Goal: Task Accomplishment & Management: Use online tool/utility

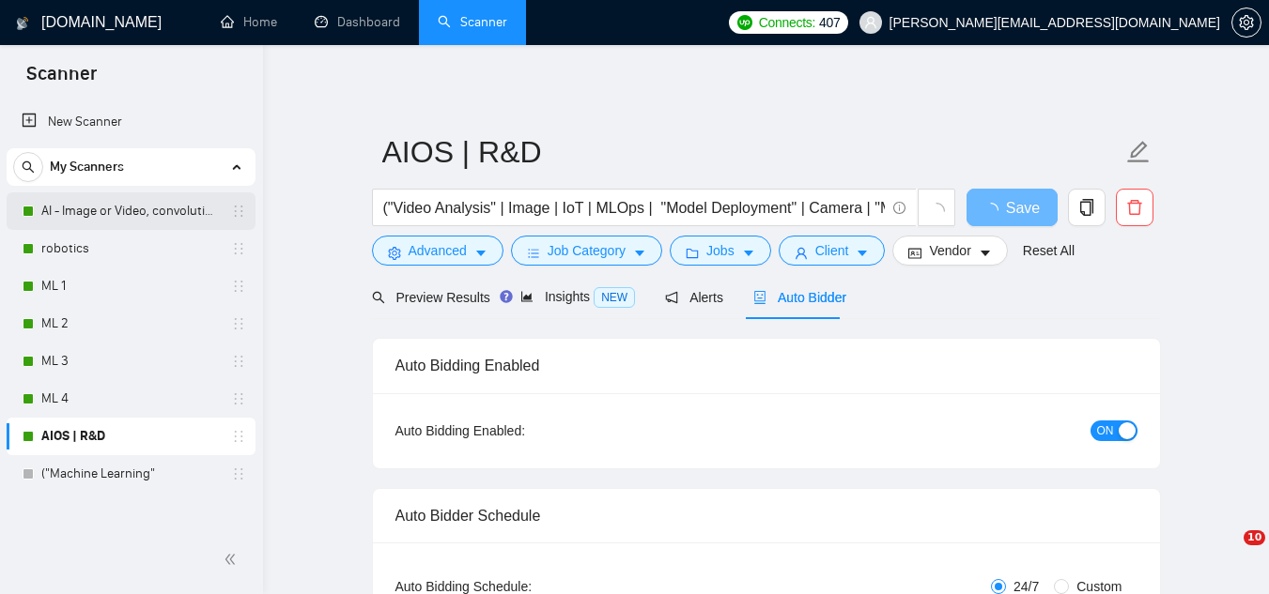
click at [94, 214] on link "AI - Image or Video, convolutional" at bounding box center [130, 211] width 178 height 38
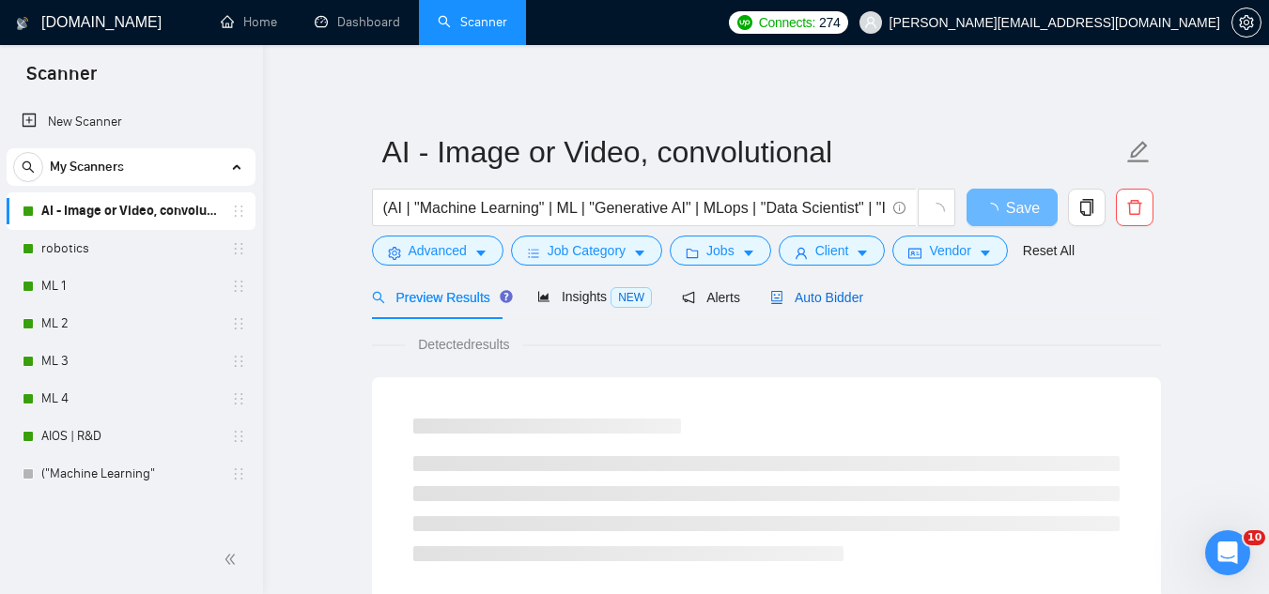
click at [799, 302] on span "Auto Bidder" at bounding box center [816, 297] width 93 height 15
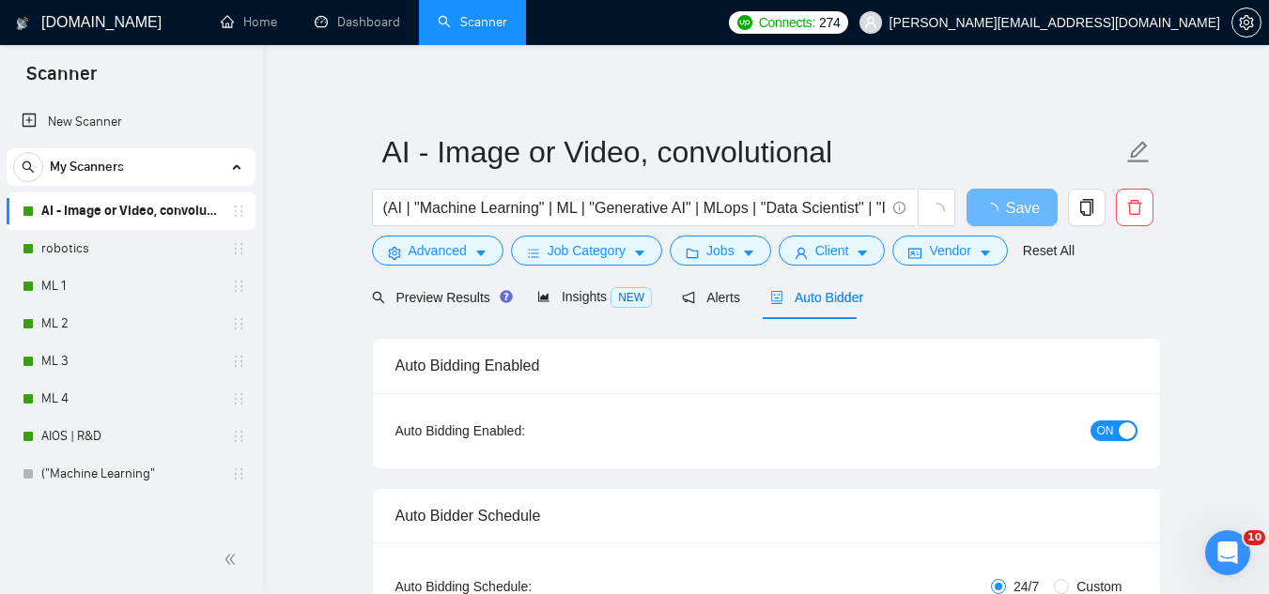
checkbox input "true"
click at [1121, 430] on div "button" at bounding box center [1126, 431] width 17 height 17
click at [1014, 205] on span "Save" at bounding box center [1011, 207] width 34 height 23
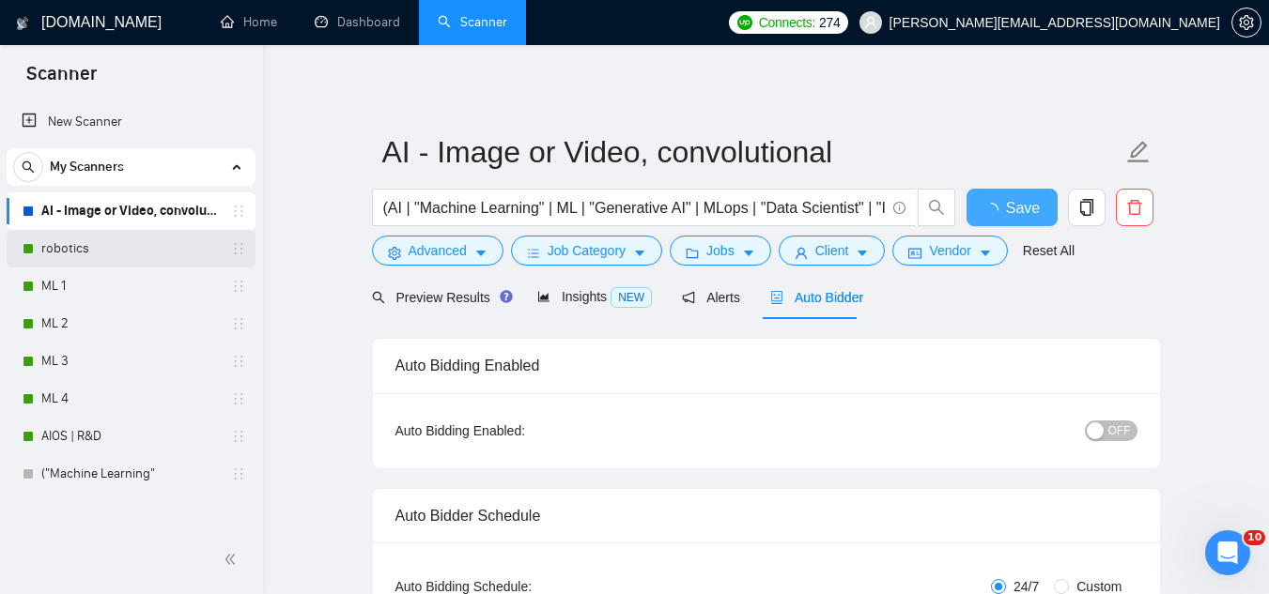
checkbox input "true"
click at [130, 253] on link "robotics" at bounding box center [130, 249] width 178 height 38
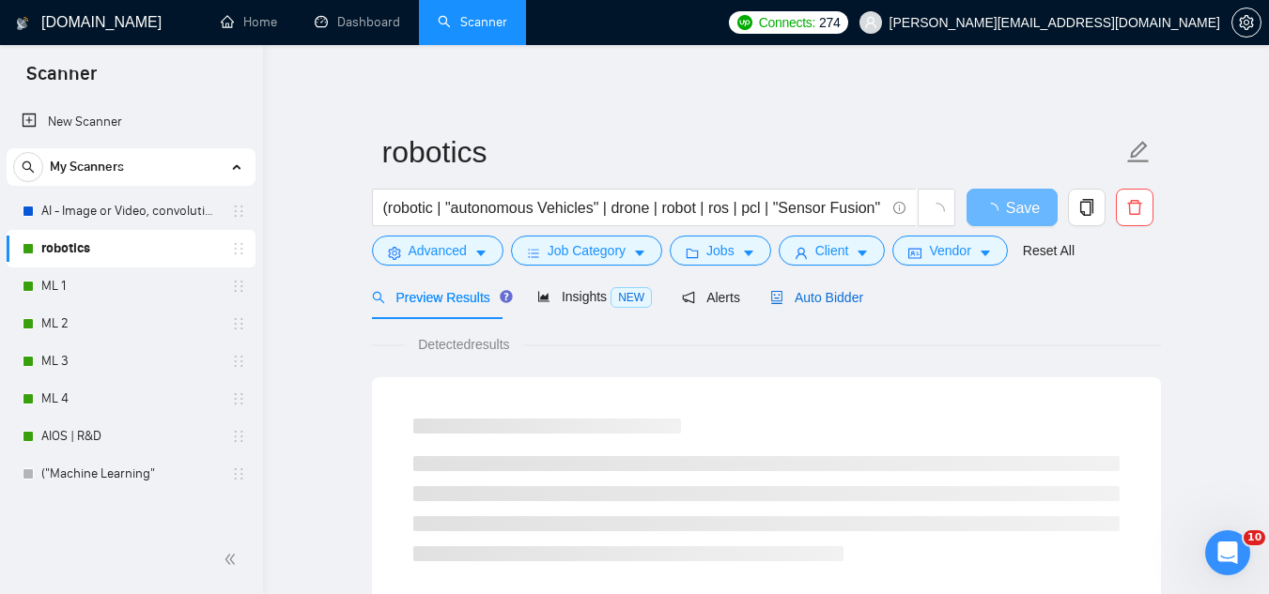
click at [783, 301] on span "Auto Bidder" at bounding box center [816, 297] width 93 height 15
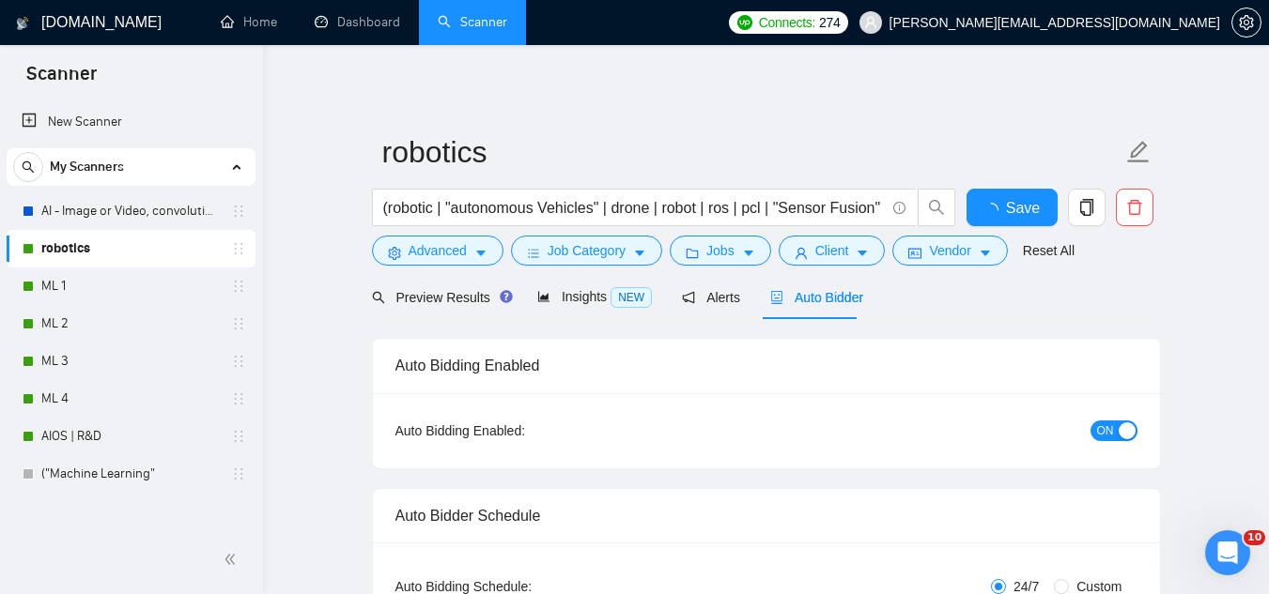
click at [1101, 430] on span "ON" at bounding box center [1105, 431] width 17 height 21
click at [1023, 197] on span "Save" at bounding box center [1011, 207] width 34 height 23
click at [52, 269] on link "ML 1" at bounding box center [130, 287] width 178 height 38
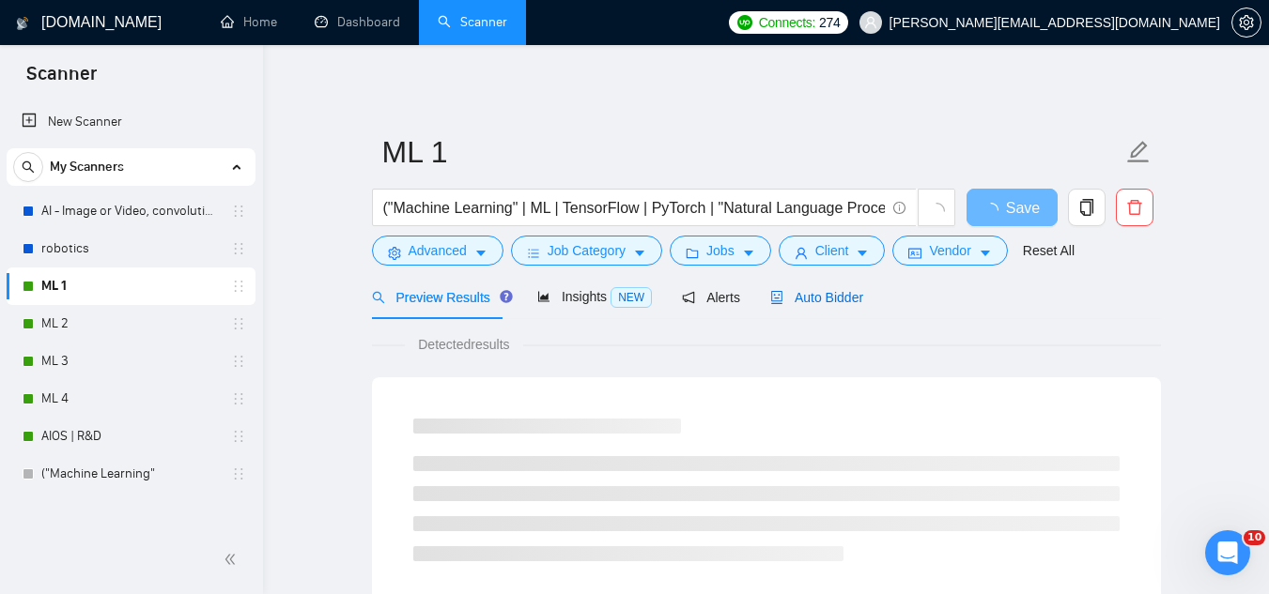
click at [816, 296] on span "Auto Bidder" at bounding box center [816, 297] width 93 height 15
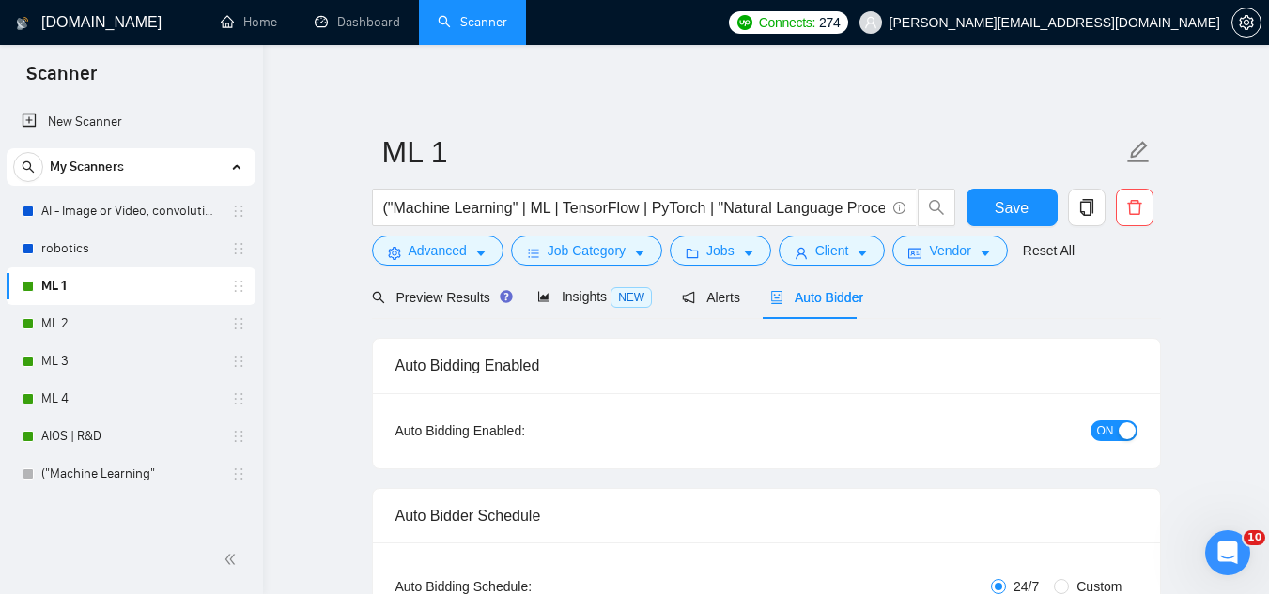
click at [1099, 430] on span "ON" at bounding box center [1105, 431] width 17 height 21
click at [1018, 208] on span "Save" at bounding box center [1011, 207] width 34 height 23
click at [128, 321] on link "ML 2" at bounding box center [130, 324] width 178 height 38
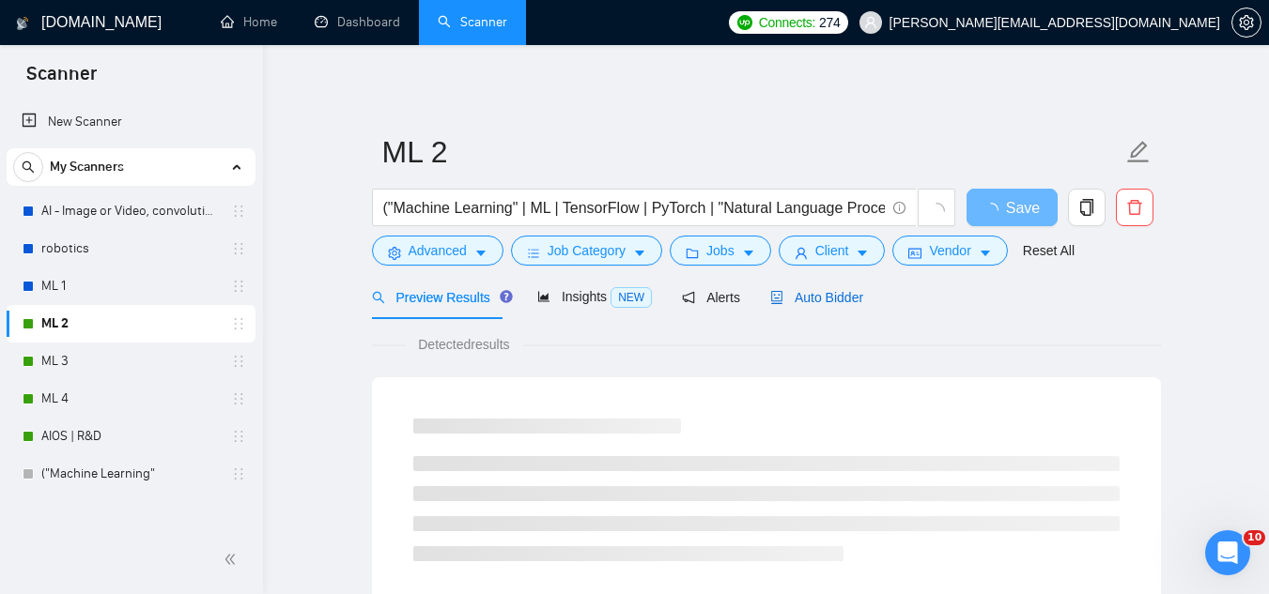
click at [838, 292] on span "Auto Bidder" at bounding box center [816, 297] width 93 height 15
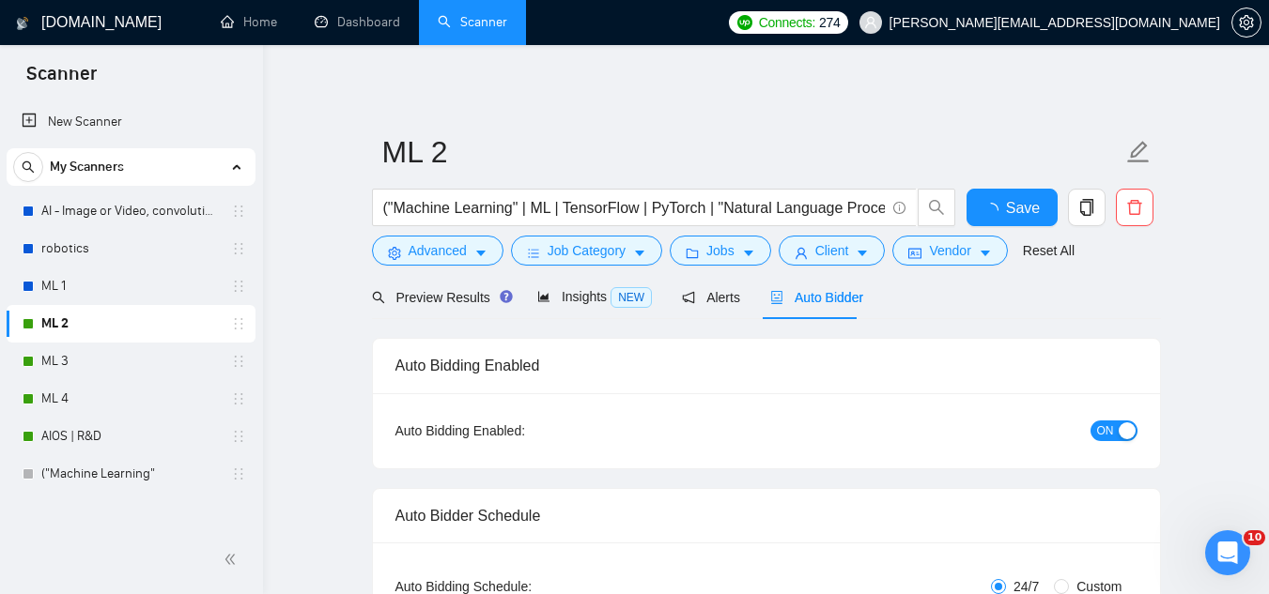
click at [1108, 429] on span "ON" at bounding box center [1105, 431] width 17 height 21
checkbox input "true"
click at [1050, 210] on button "Save" at bounding box center [1011, 208] width 91 height 38
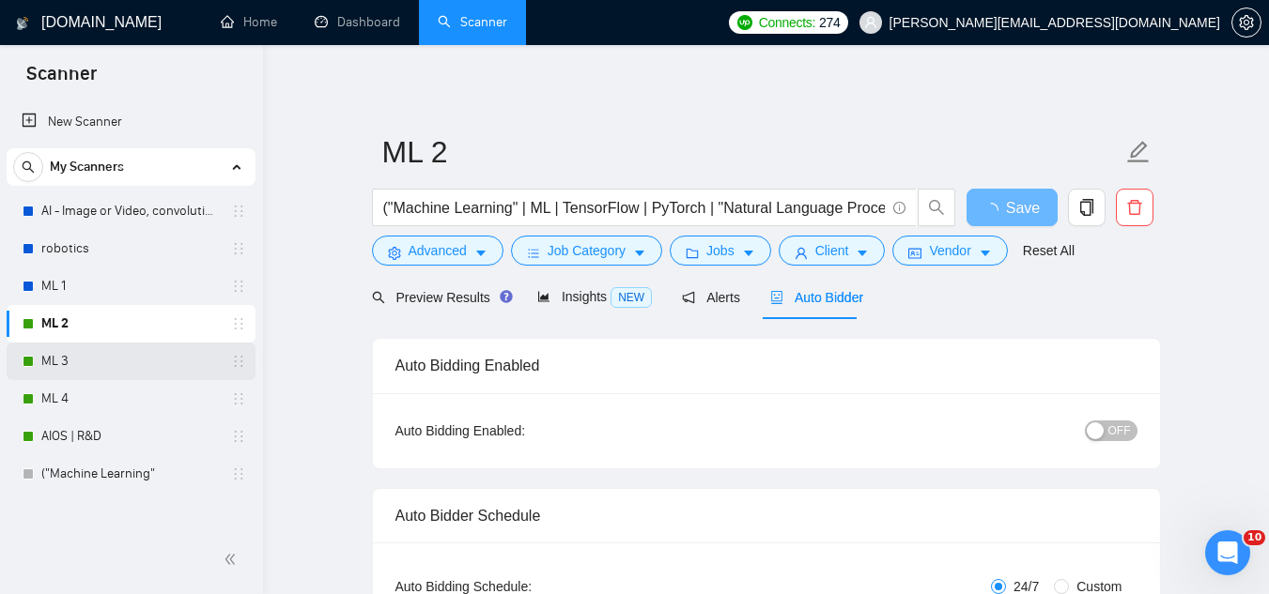
click at [149, 358] on link "ML 3" at bounding box center [130, 362] width 178 height 38
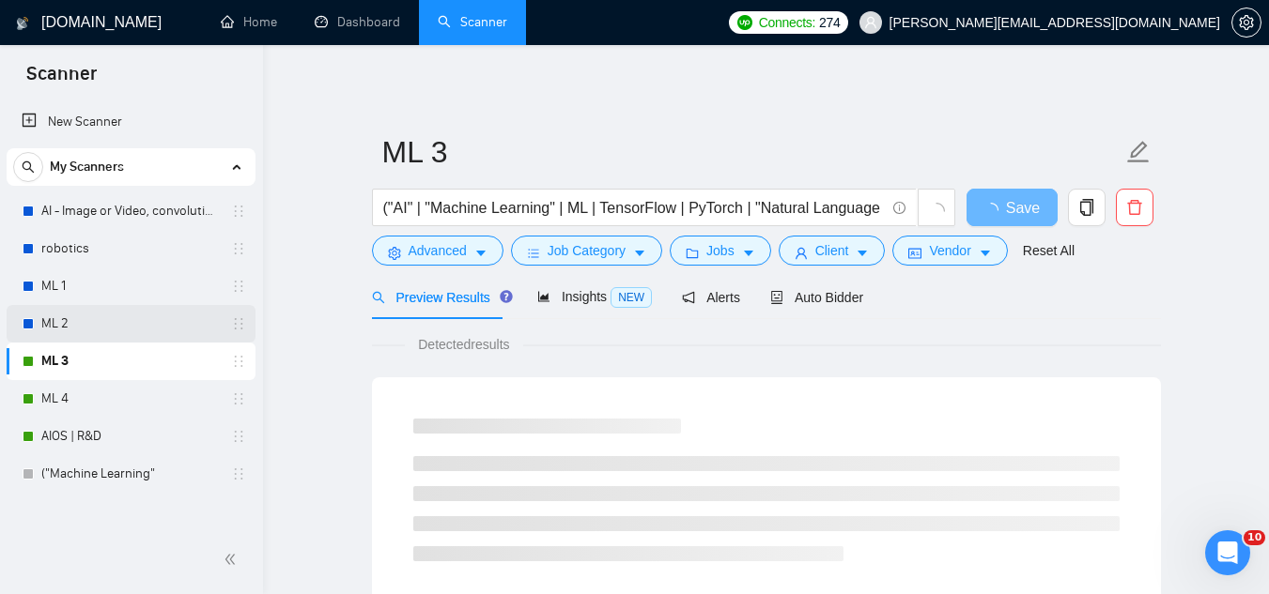
click at [150, 313] on link "ML 2" at bounding box center [130, 324] width 178 height 38
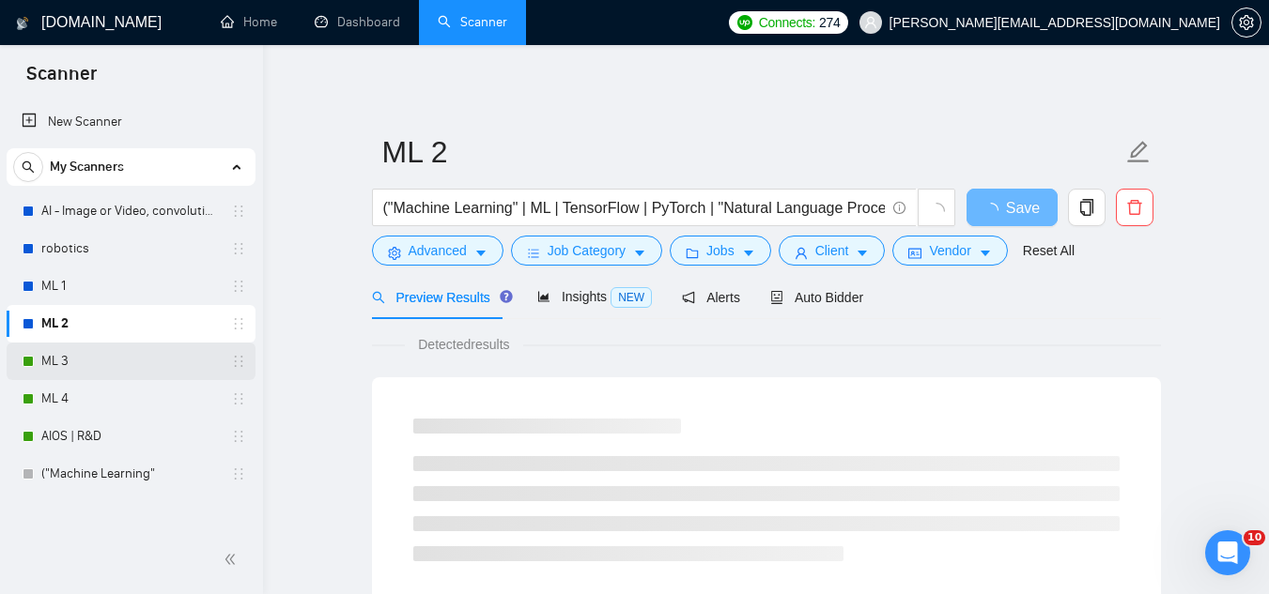
click at [140, 357] on link "ML 3" at bounding box center [130, 362] width 178 height 38
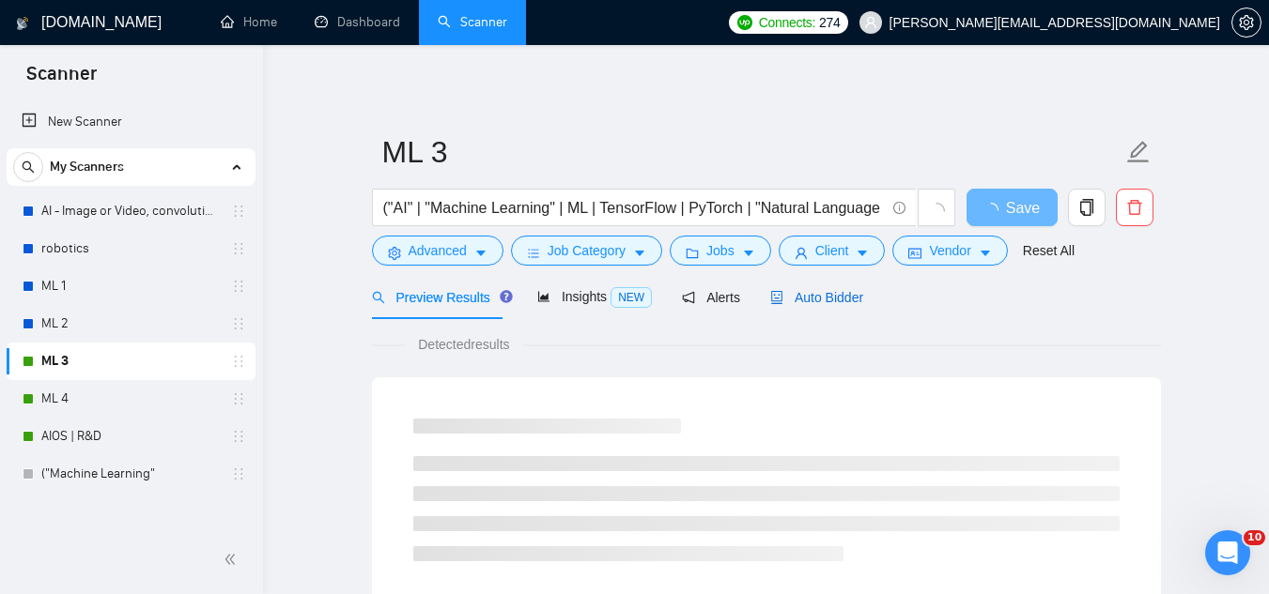
click at [829, 300] on span "Auto Bidder" at bounding box center [816, 297] width 93 height 15
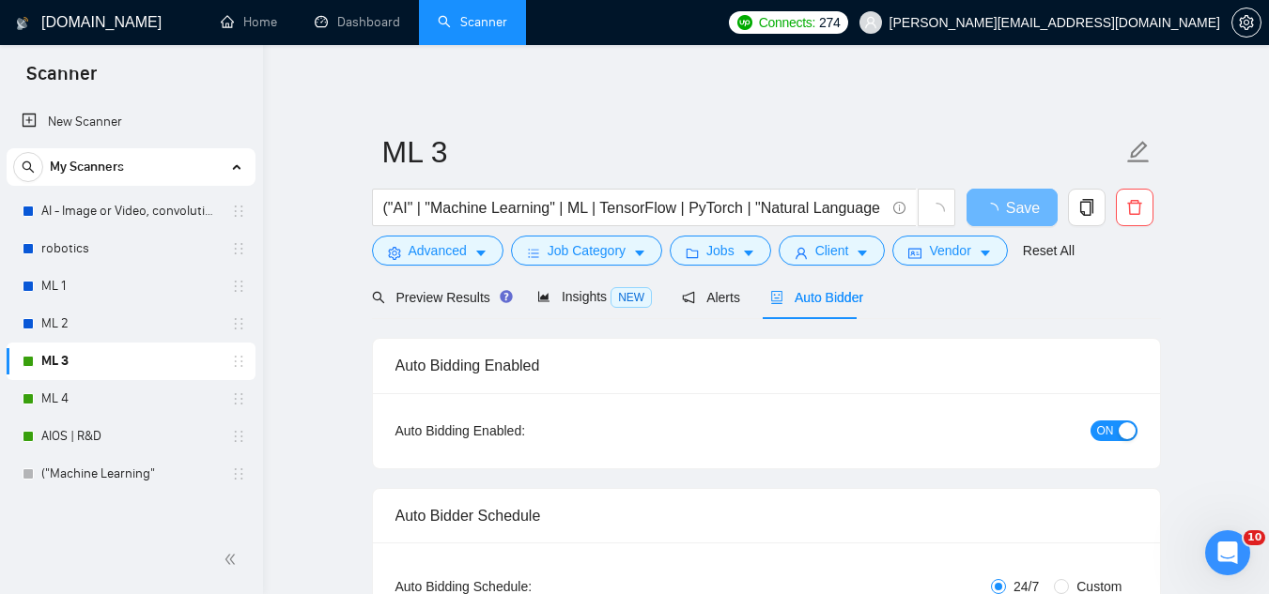
click at [1100, 425] on span "ON" at bounding box center [1105, 431] width 17 height 21
click at [1005, 206] on span "Save" at bounding box center [1011, 207] width 34 height 23
click at [86, 406] on link "ML 4" at bounding box center [130, 399] width 178 height 38
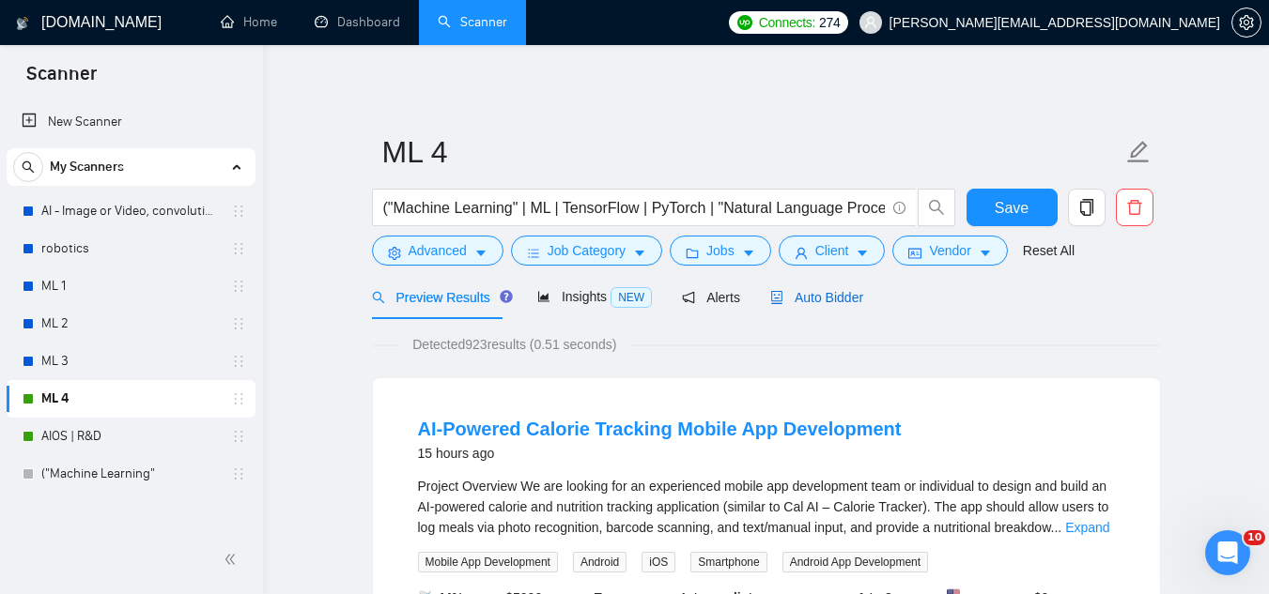
click at [790, 295] on span "Auto Bidder" at bounding box center [816, 297] width 93 height 15
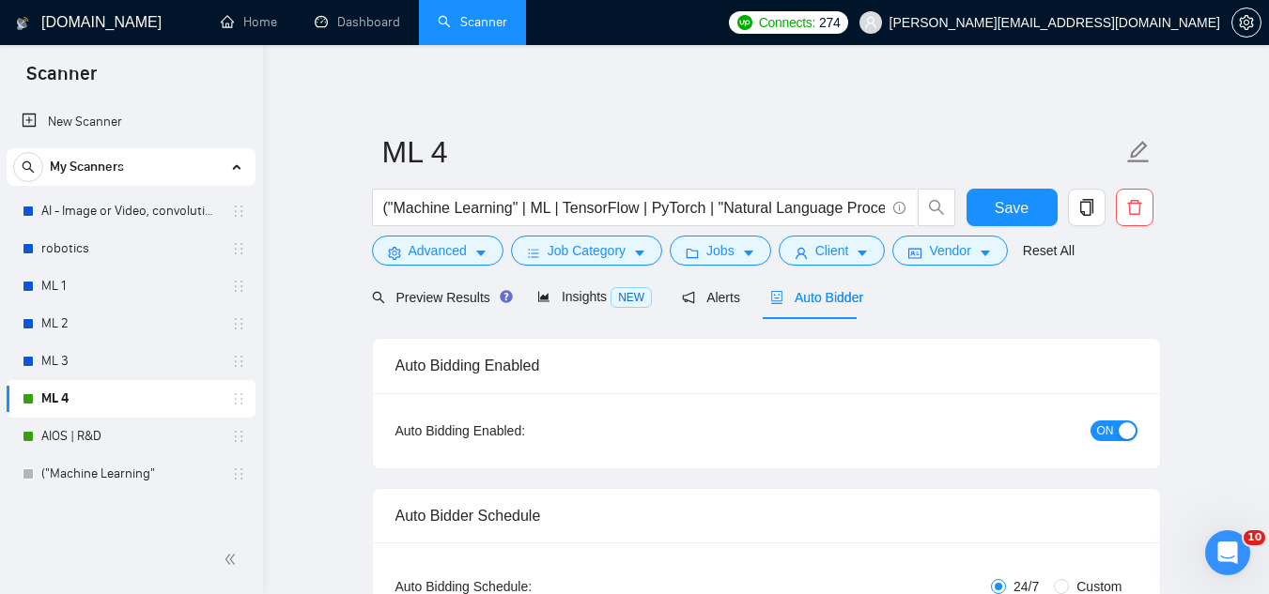
click at [1123, 424] on div "button" at bounding box center [1126, 431] width 17 height 17
click at [1009, 210] on span "Save" at bounding box center [1011, 207] width 34 height 23
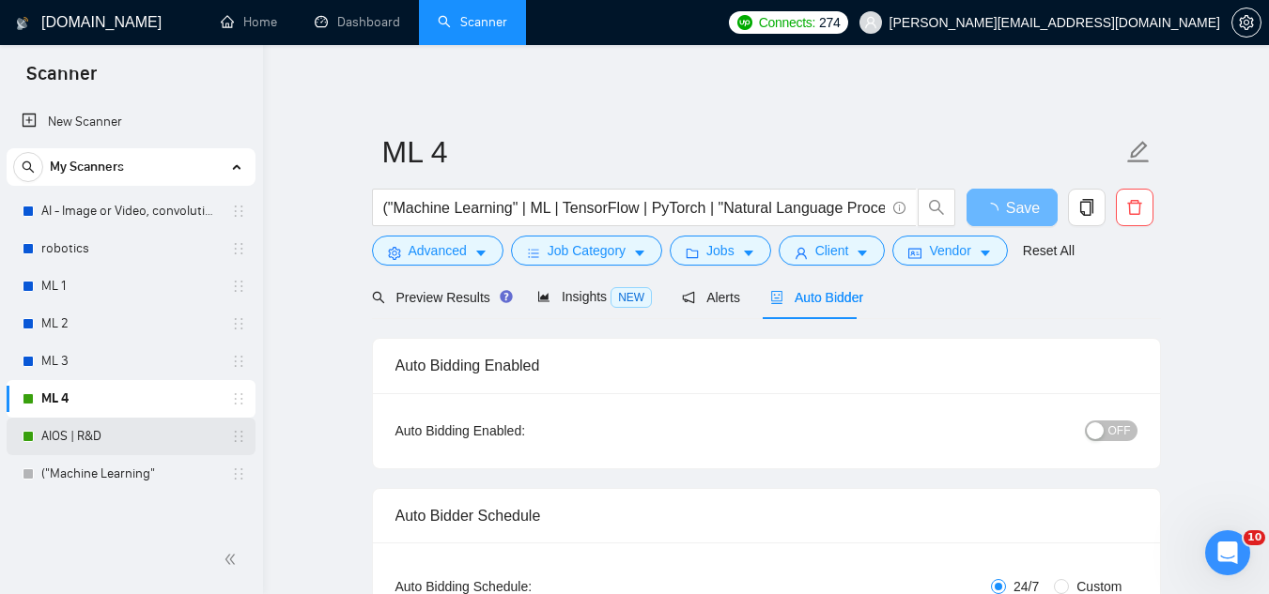
click at [131, 451] on link "AIOS | R&D" at bounding box center [130, 437] width 178 height 38
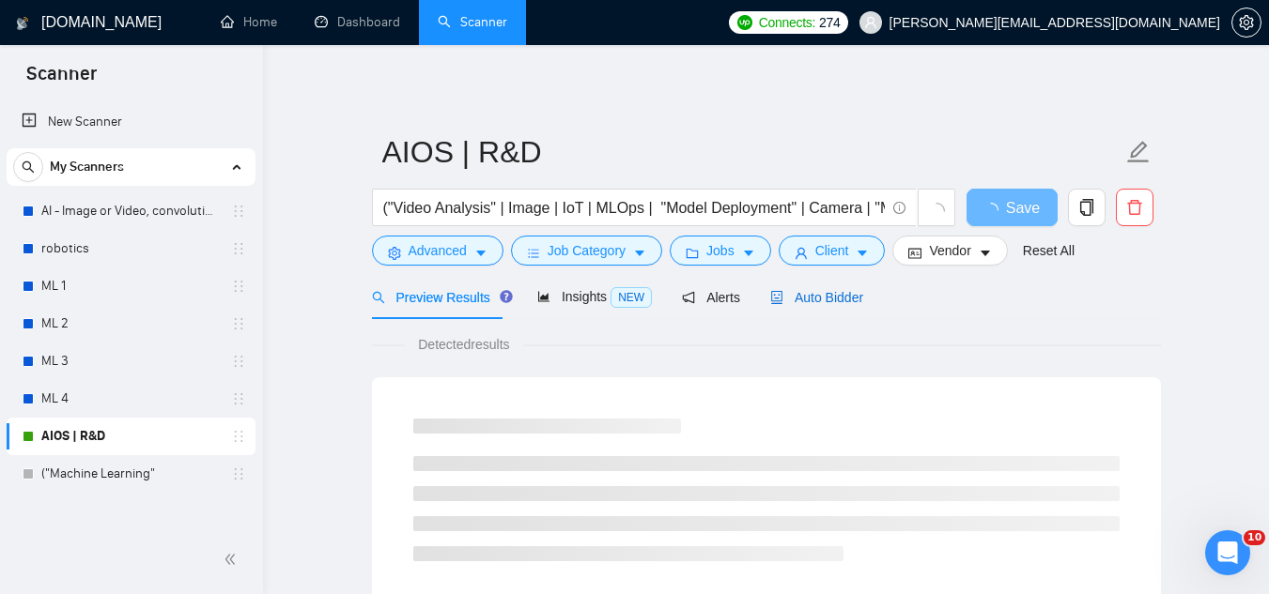
click at [811, 305] on span "Auto Bidder" at bounding box center [816, 297] width 93 height 15
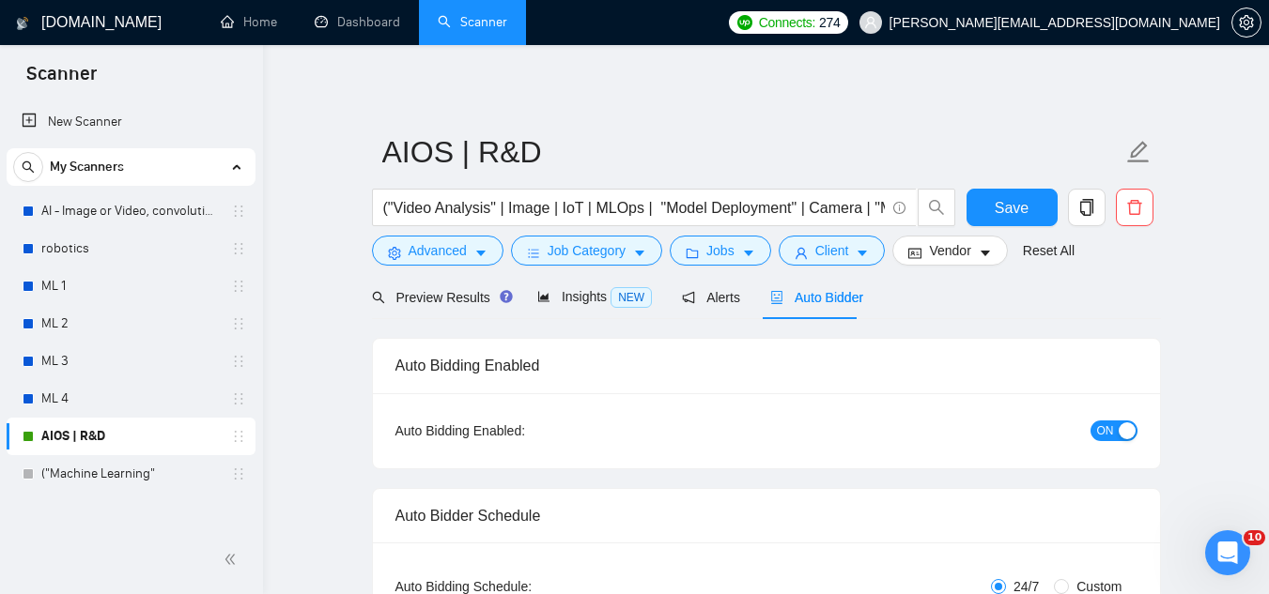
click at [1119, 421] on button "ON" at bounding box center [1113, 431] width 47 height 21
click at [1015, 202] on span "Save" at bounding box center [1011, 207] width 34 height 23
click at [387, 15] on link "Dashboard" at bounding box center [357, 22] width 85 height 16
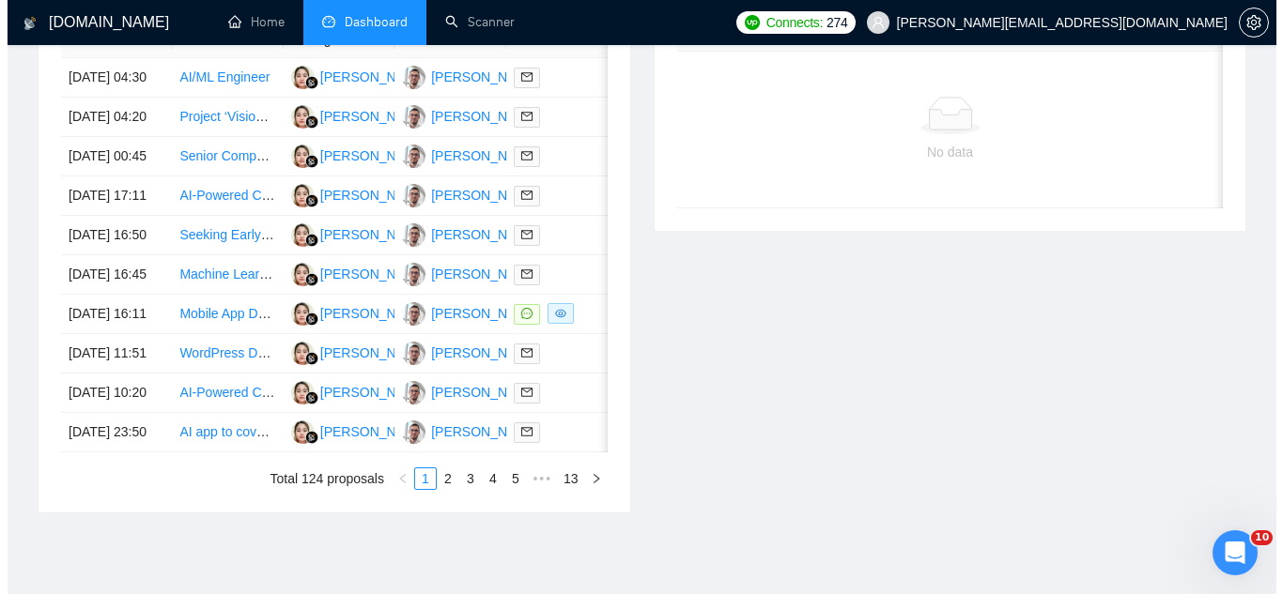
scroll to position [837, 0]
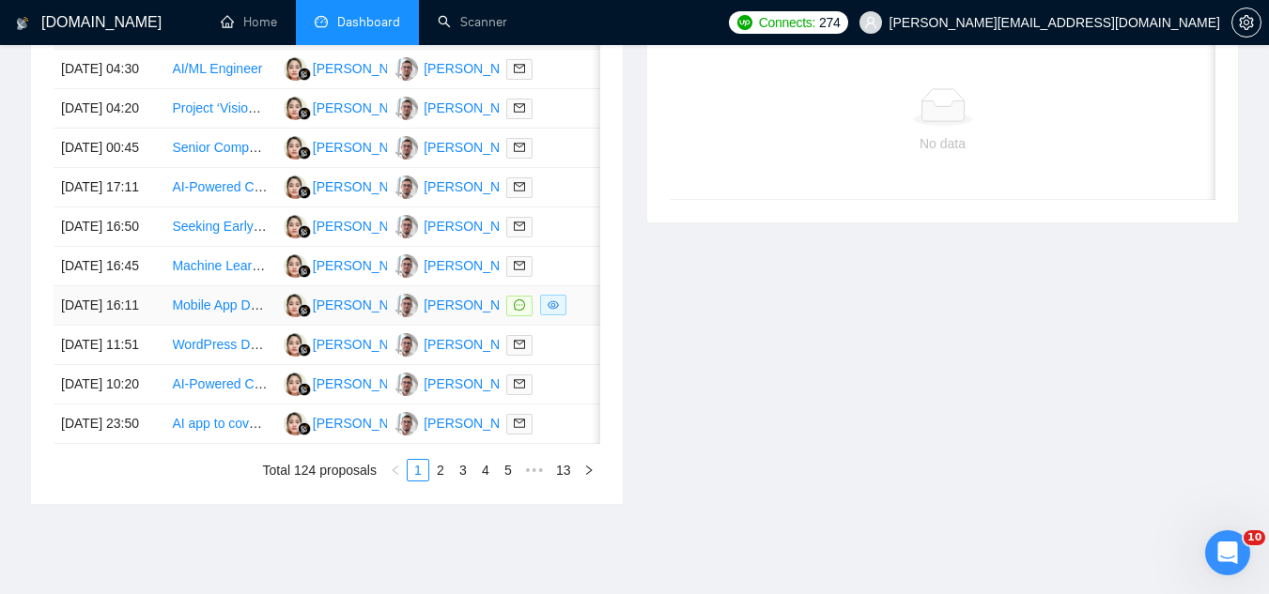
click at [205, 313] on link "Mobile App Development for iOS & Android with Admin Panel" at bounding box center [350, 305] width 356 height 15
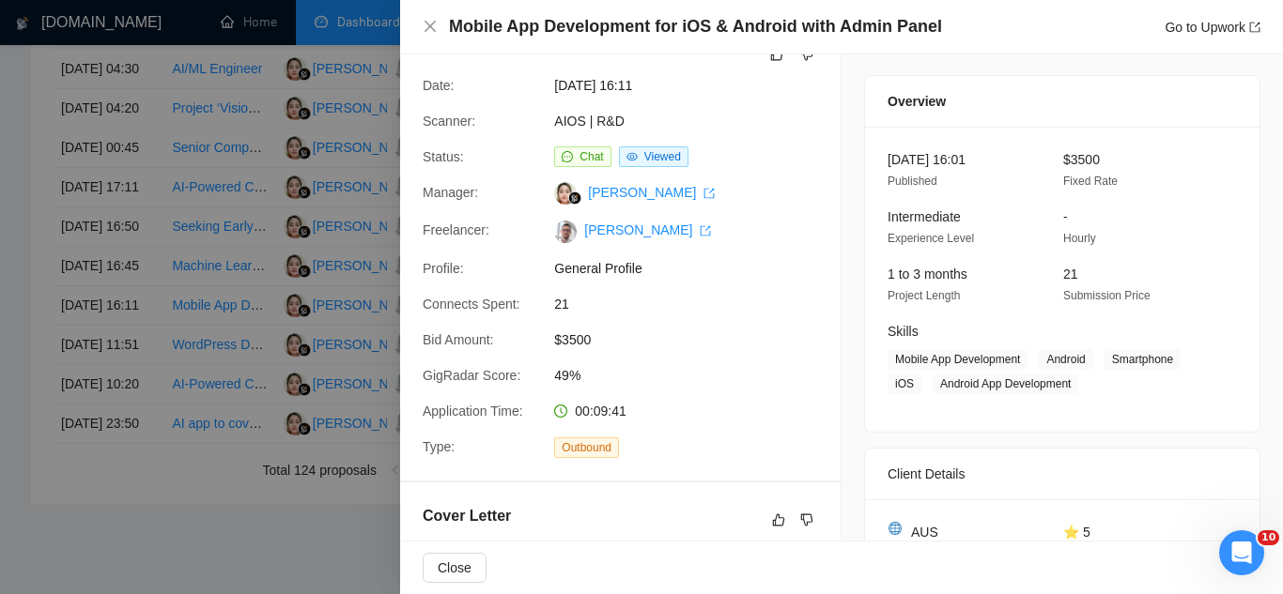
scroll to position [0, 0]
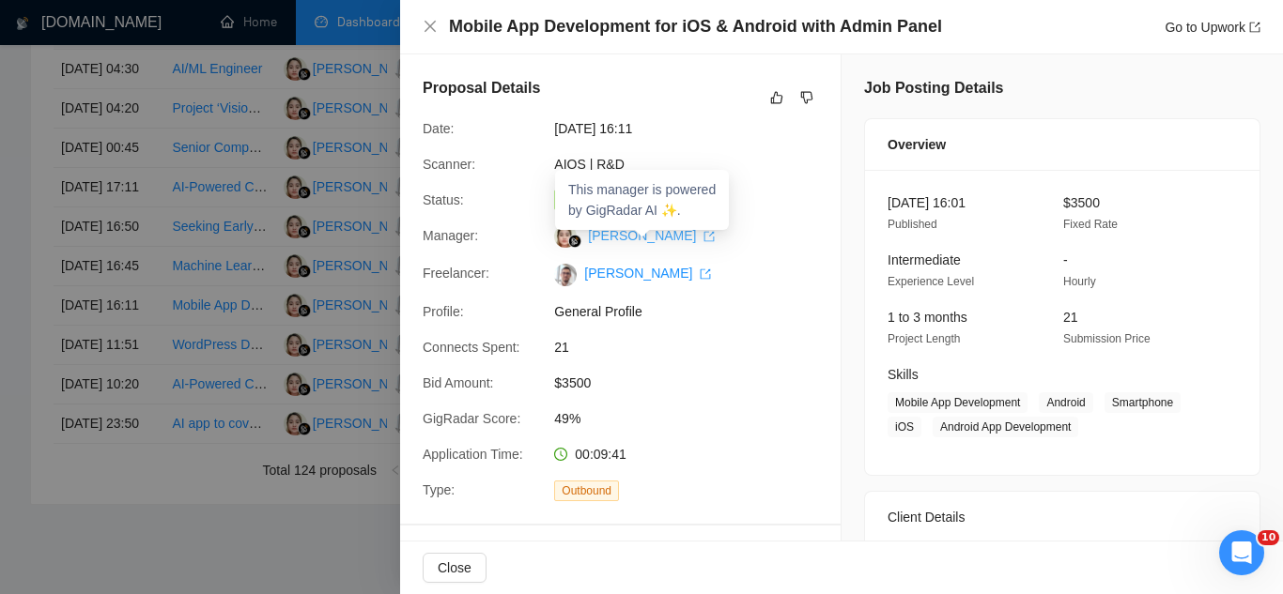
click at [598, 240] on link "[PERSON_NAME]" at bounding box center [651, 235] width 127 height 15
click at [424, 25] on icon "close" at bounding box center [430, 26] width 15 height 15
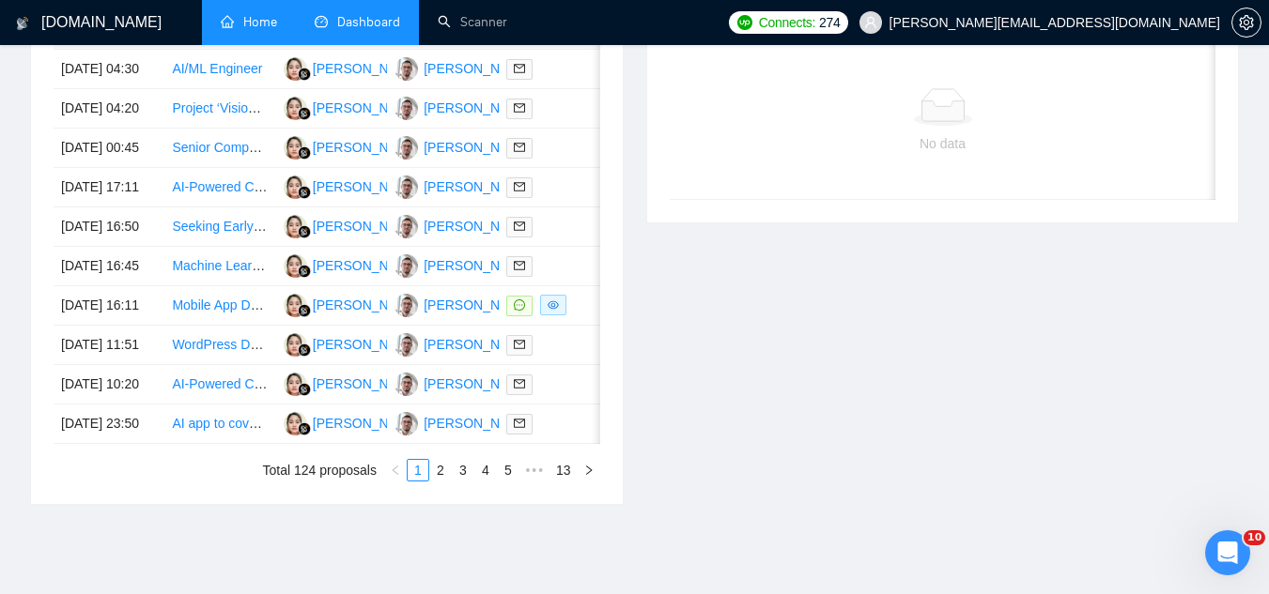
click at [257, 16] on link "Home" at bounding box center [249, 22] width 56 height 16
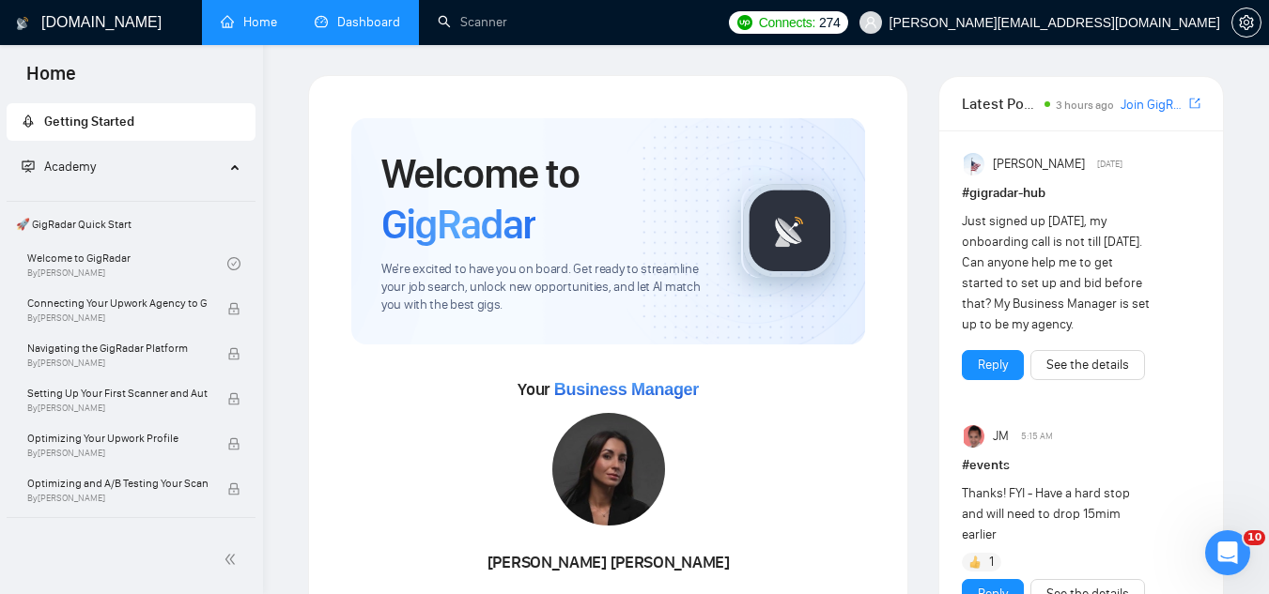
click at [362, 28] on link "Dashboard" at bounding box center [357, 22] width 85 height 16
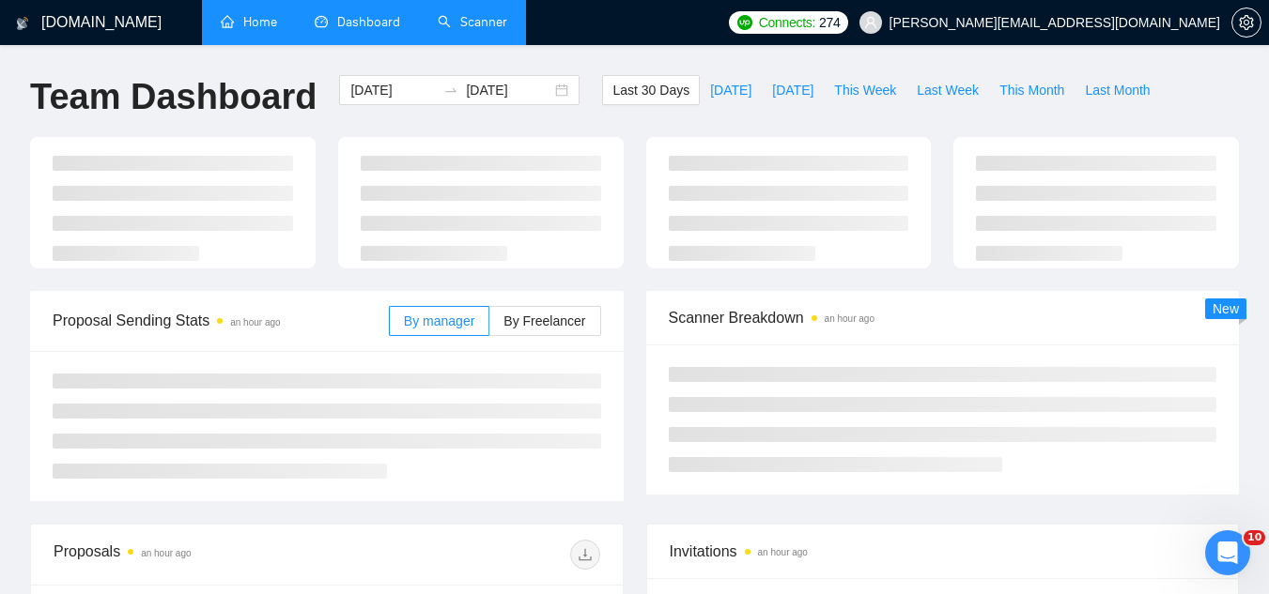
click at [467, 25] on link "Scanner" at bounding box center [472, 22] width 69 height 16
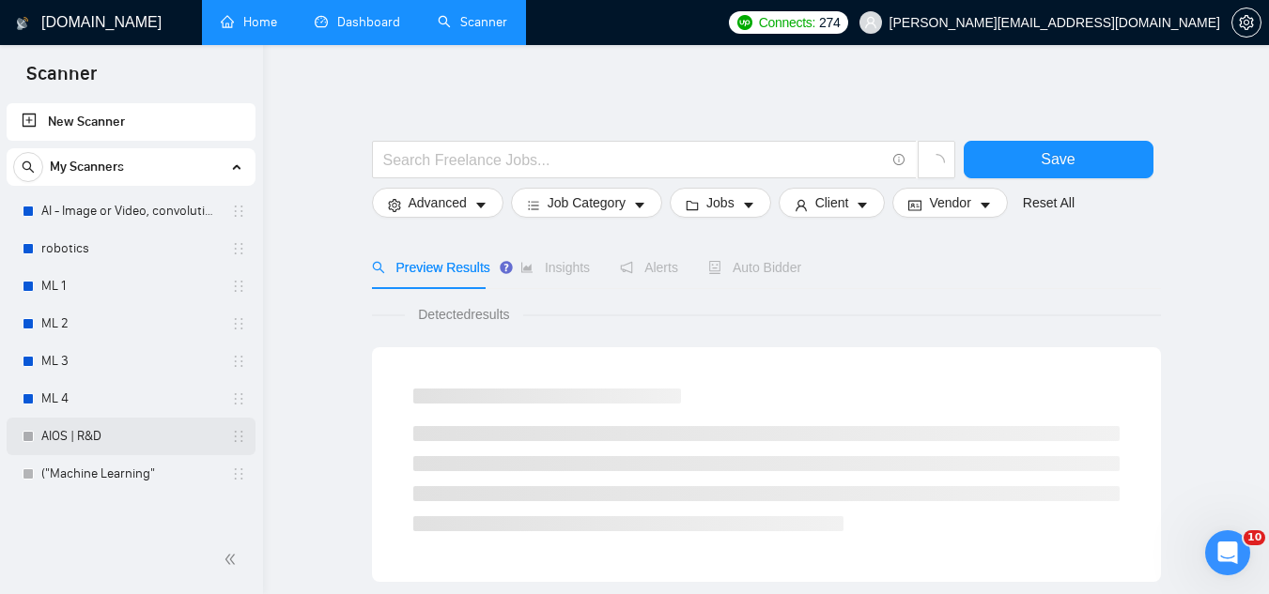
click at [91, 435] on link "AIOS | R&D" at bounding box center [130, 437] width 178 height 38
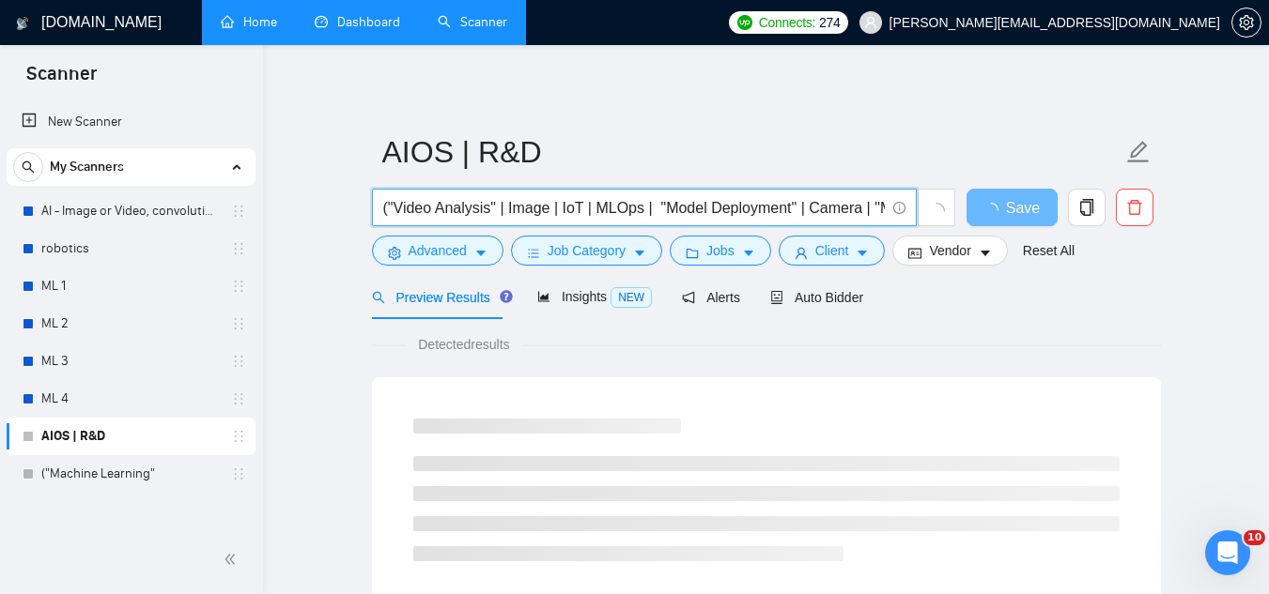
click at [840, 213] on input "("Video Analysis" | Image | IoT | MLOps | "Model Deployment" | Camera | "Machin…" at bounding box center [633, 207] width 501 height 23
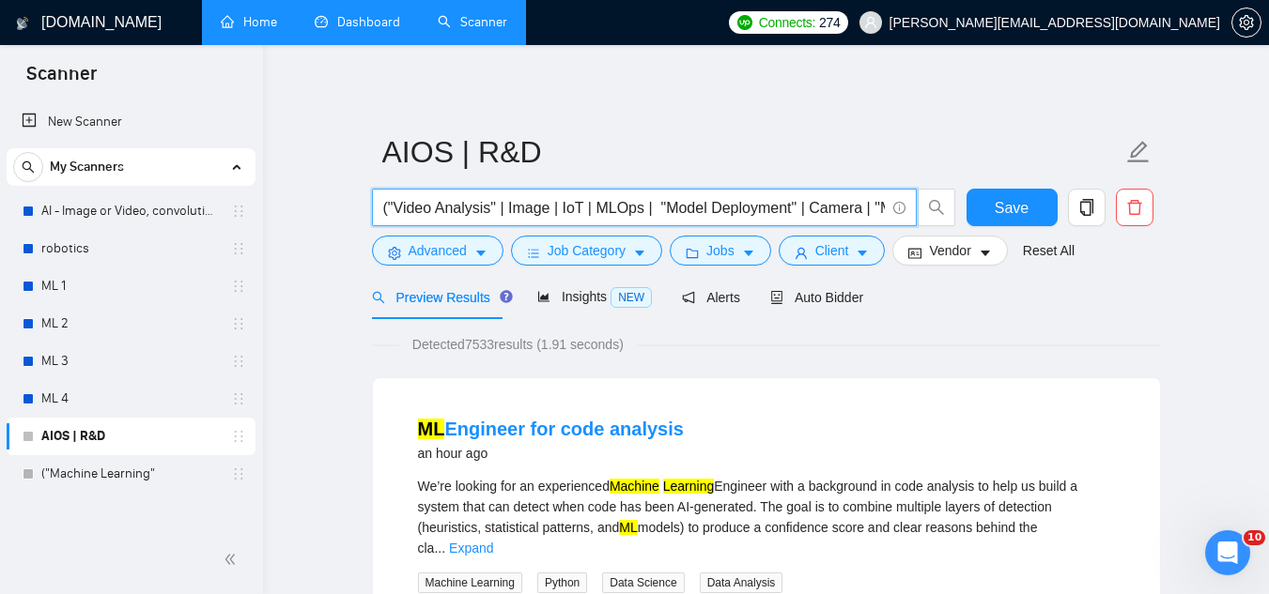
drag, startPoint x: 388, startPoint y: 212, endPoint x: 504, endPoint y: 207, distance: 116.6
click at [504, 207] on input "("Video Analysis" | Image | IoT | MLOps | "Model Deployment" | Camera | "Machin…" at bounding box center [633, 207] width 501 height 23
click at [647, 209] on input "("Video Analysis" | Image | IoT | MLOps | "Model Deployment" | Camera | "Machin…" at bounding box center [633, 207] width 501 height 23
click at [654, 212] on input "("Video Analysis" | Image | IoT | MLOps | "Model Deployment" | Camera | "Machin…" at bounding box center [633, 207] width 501 height 23
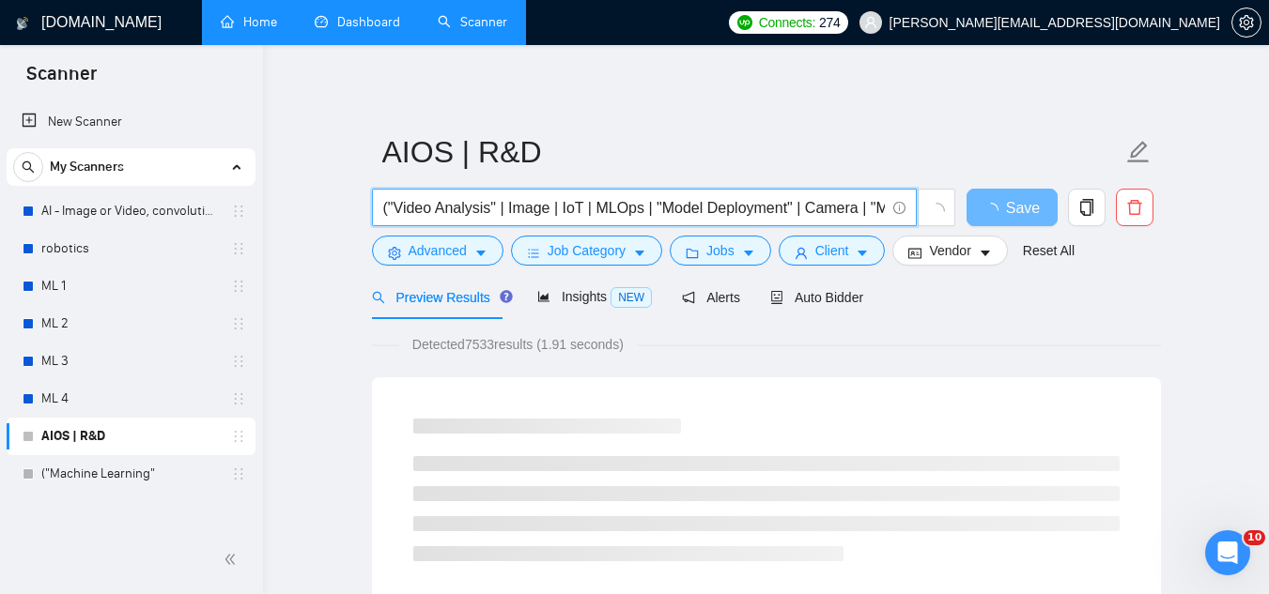
drag, startPoint x: 642, startPoint y: 210, endPoint x: 799, endPoint y: 209, distance: 156.8
click at [799, 209] on input "("Video Analysis" | Image | IoT | MLOps | "Model Deployment" | Camera | "Machin…" at bounding box center [633, 207] width 501 height 23
click at [789, 203] on input "("Video Analysis" | Image | IoT | MLOps | "Model Deployment" | Camera | "Machin…" at bounding box center [633, 207] width 501 height 23
click at [555, 206] on input "("Video Analysis" | Image | IoT | MLOps | "Model Deployment" | Camera | "Machin…" at bounding box center [633, 207] width 501 height 23
paste input "| "Model Deployment" |"
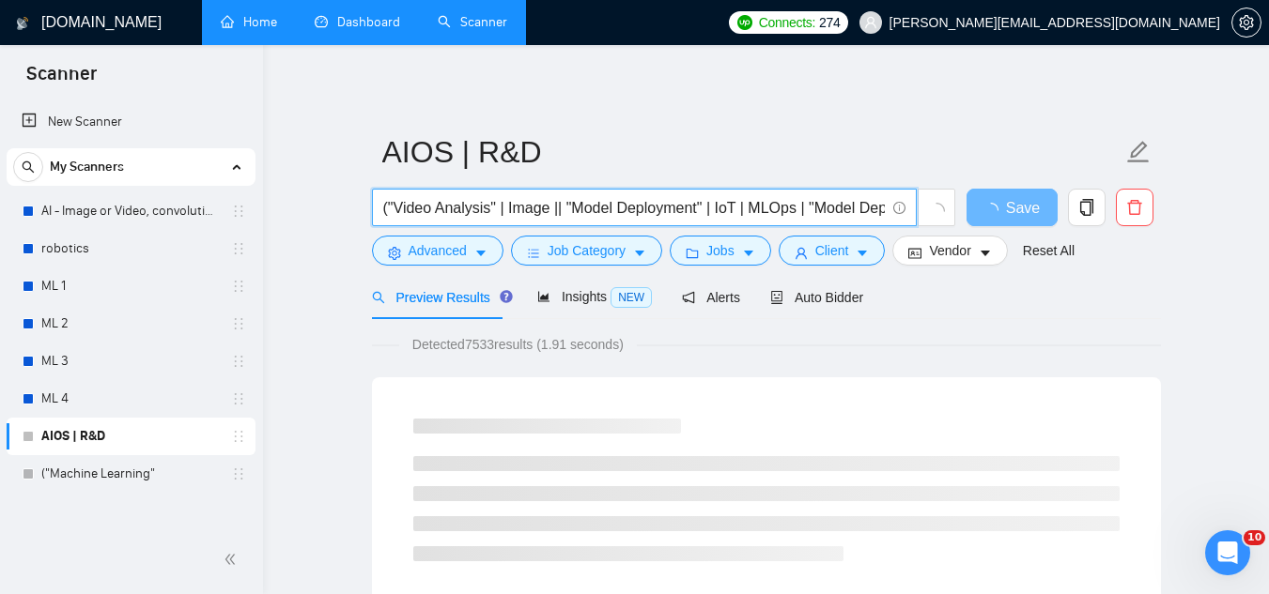
click at [557, 210] on input "("Video Analysis" | Image || "Model Deployment" | IoT | MLOps | "Model Deployme…" at bounding box center [633, 207] width 501 height 23
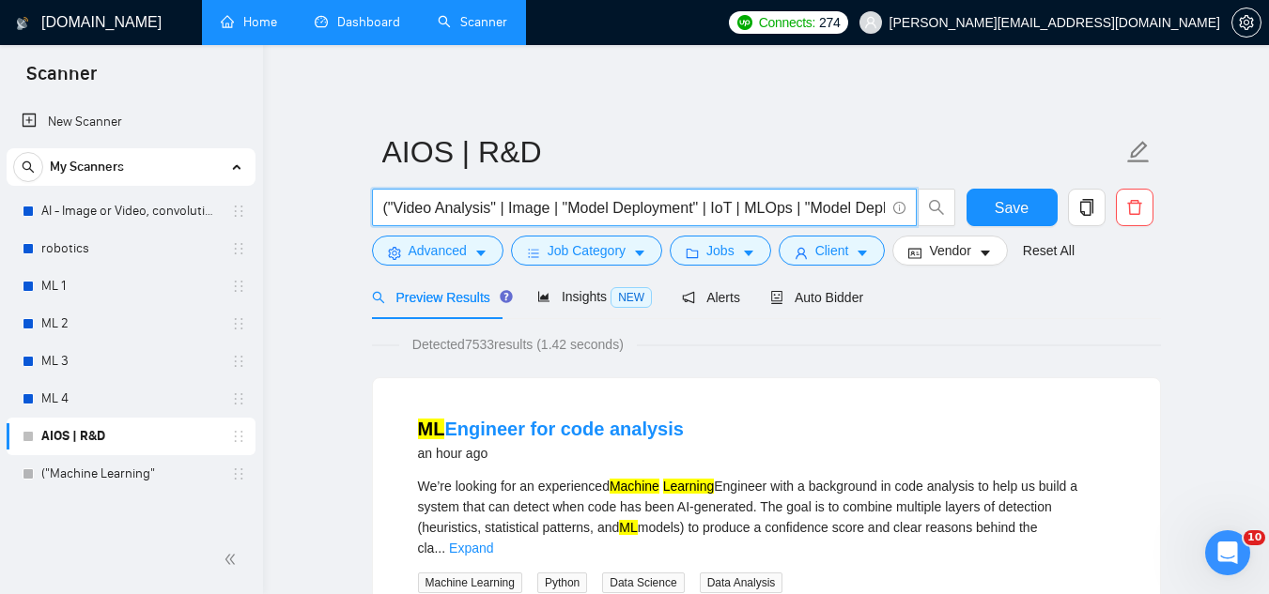
drag, startPoint x: 570, startPoint y: 205, endPoint x: 696, endPoint y: 211, distance: 126.0
click at [696, 211] on input "("Video Analysis" | Image | "Model Deployment" | IoT | MLOps | "Model Deploymen…" at bounding box center [633, 207] width 501 height 23
type input "("Video Analysis" | Image | "Object Detection" | IoT | MLOps | "Model Deploymen…"
click at [1030, 205] on button "Save" at bounding box center [1011, 208] width 91 height 38
